Goal: Task Accomplishment & Management: Manage account settings

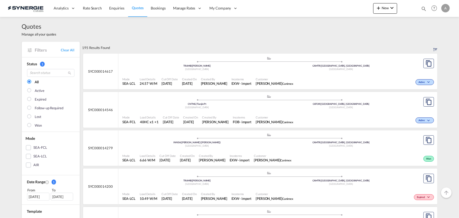
scroll to position [335, 0]
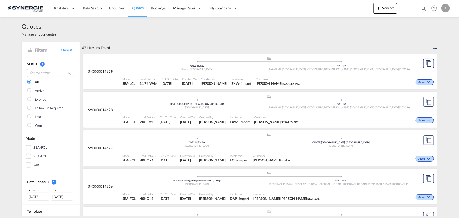
click at [417, 8] on div at bounding box center [407, 9] width 21 height 16
click at [424, 8] on md-icon "icon-magnify" at bounding box center [424, 9] width 6 height 6
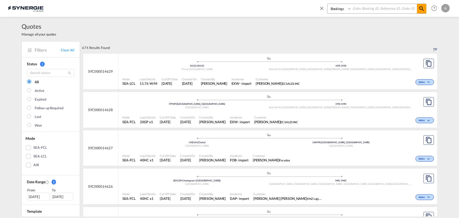
click at [339, 13] on select "Bookings Quotes Enquiries" at bounding box center [340, 8] width 25 height 9
select select "Quotes"
click at [328, 4] on select "Bookings Quotes Enquiries" at bounding box center [340, 8] width 25 height 9
click at [366, 8] on input at bounding box center [385, 8] width 66 height 9
type input "14582"
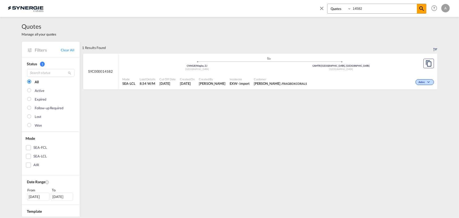
click at [250, 79] on span "Incoterms" at bounding box center [240, 79] width 20 height 4
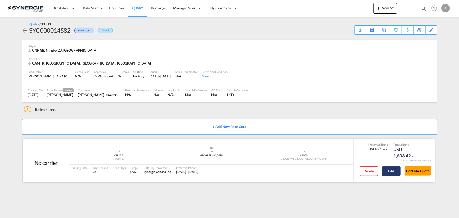
click at [393, 170] on button "Edit" at bounding box center [391, 170] width 18 height 9
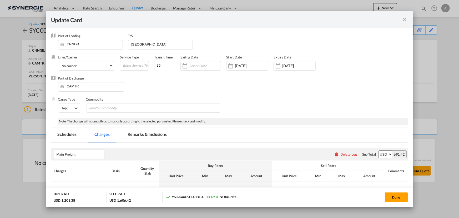
select select "per_w/m"
select select "flat"
select select "per_hbl"
select select "per_bl"
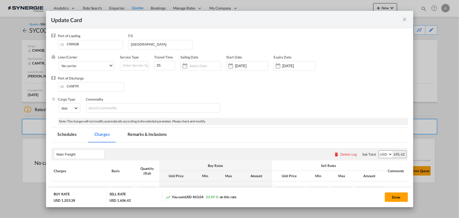
select select "flat"
select select "per_bl"
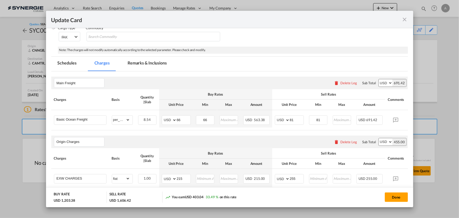
scroll to position [72, 0]
click at [404, 18] on md-icon "icon-close fg-AAA8AD m-0 pointer" at bounding box center [405, 19] width 6 height 6
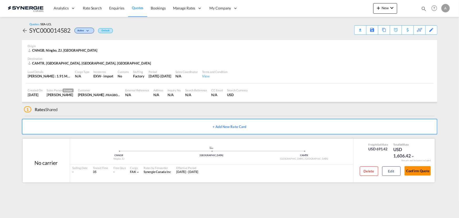
click at [418, 170] on button "Confirm Quote" at bounding box center [418, 170] width 26 height 9
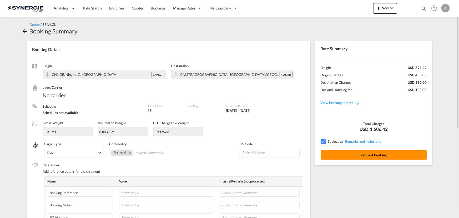
click at [352, 154] on button "Request Booking" at bounding box center [374, 154] width 106 height 9
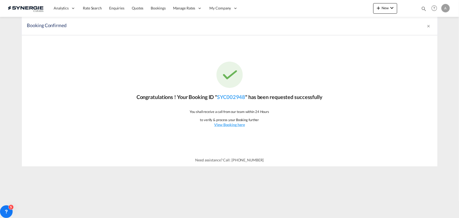
click at [422, 7] on md-icon "icon-magnify" at bounding box center [424, 9] width 6 height 6
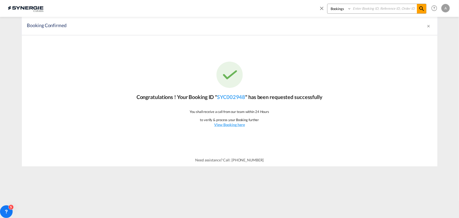
drag, startPoint x: 329, startPoint y: 9, endPoint x: 332, endPoint y: 13, distance: 4.5
click at [329, 9] on select "Bookings Quotes Enquiries" at bounding box center [340, 8] width 25 height 9
select select "Quotes"
click at [328, 4] on select "Bookings Quotes Enquiries" at bounding box center [340, 8] width 25 height 9
click at [363, 8] on input at bounding box center [385, 8] width 66 height 9
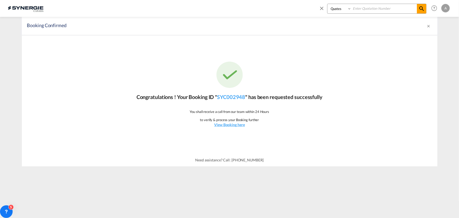
click at [368, 9] on input at bounding box center [385, 8] width 66 height 9
type input "14385"
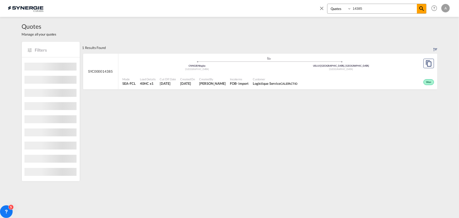
click at [314, 76] on div "Won" at bounding box center [368, 81] width 136 height 13
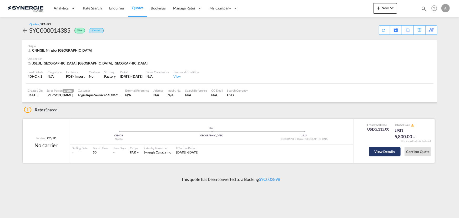
click at [379, 155] on button "View Details" at bounding box center [385, 151] width 32 height 9
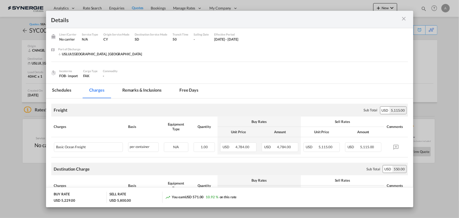
scroll to position [24, 0]
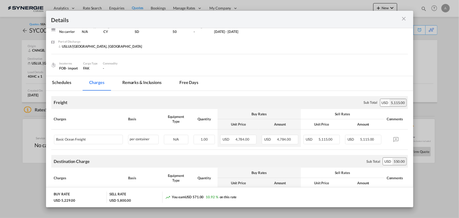
click at [404, 18] on md-icon "icon-close m-3 fg-AAA8AD cursor" at bounding box center [404, 19] width 6 height 6
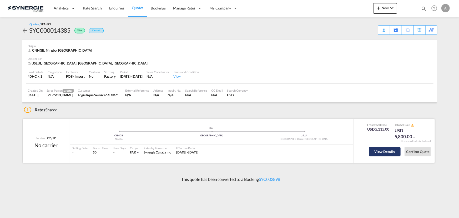
click at [391, 152] on button "View Details" at bounding box center [385, 151] width 32 height 9
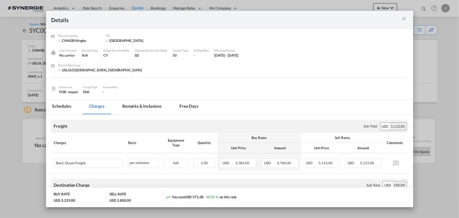
click at [398, 18] on div "Port of ..." at bounding box center [390, 19] width 36 height 7
click at [403, 19] on md-icon "icon-close m-3 fg-AAA8AD cursor" at bounding box center [404, 19] width 6 height 6
